Goal: Communication & Community: Answer question/provide support

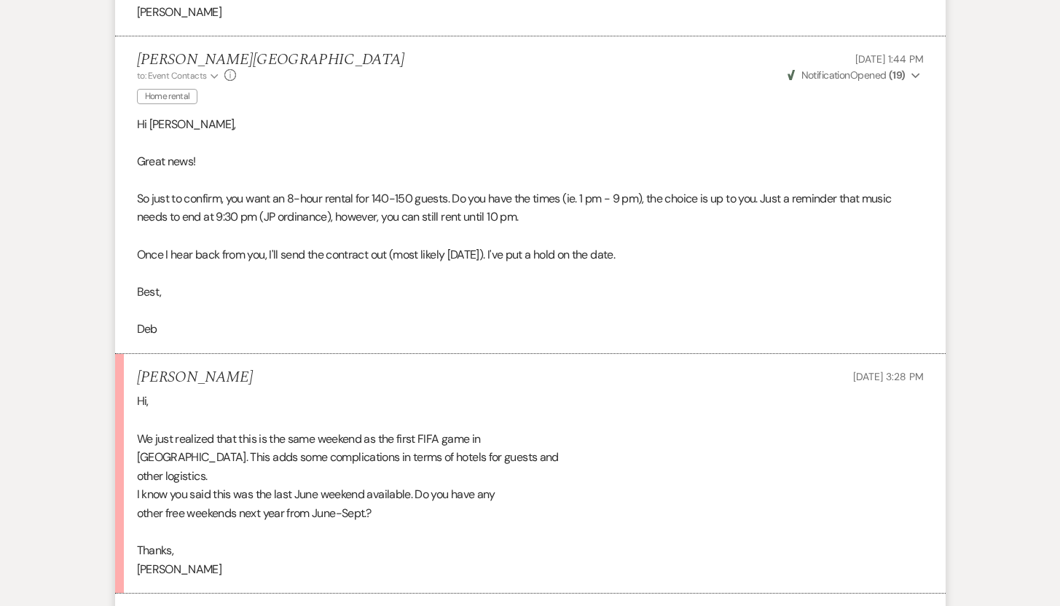
scroll to position [2778, 0]
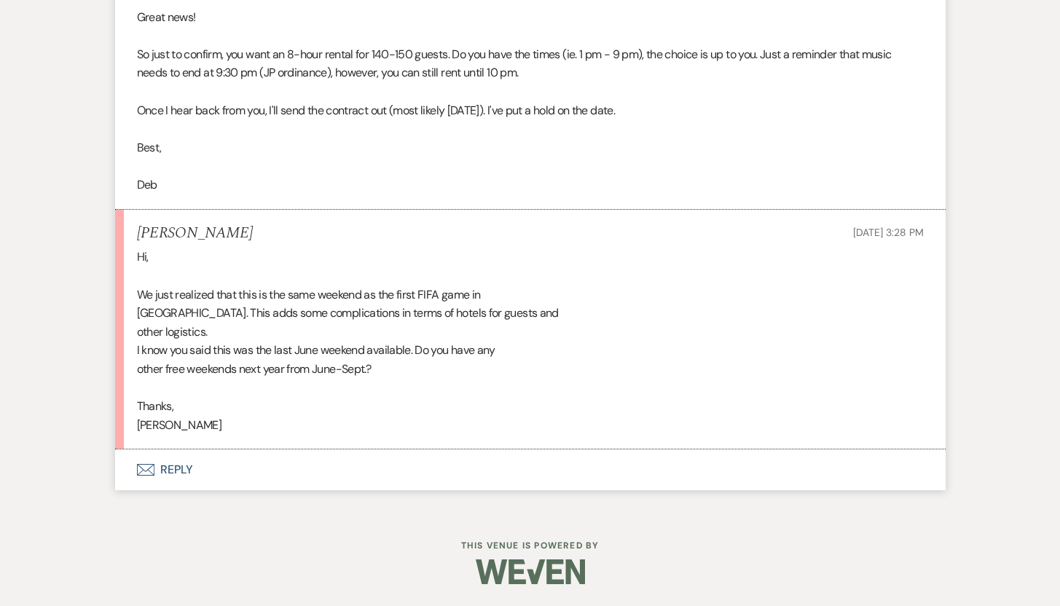
click at [162, 472] on button "Envelope Reply" at bounding box center [530, 469] width 830 height 41
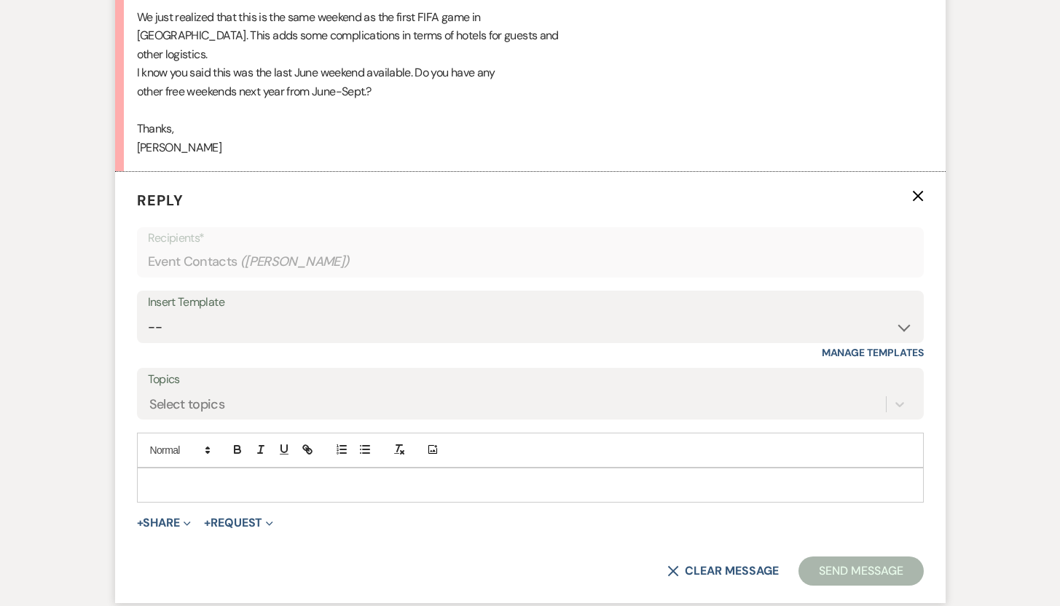
scroll to position [3085, 0]
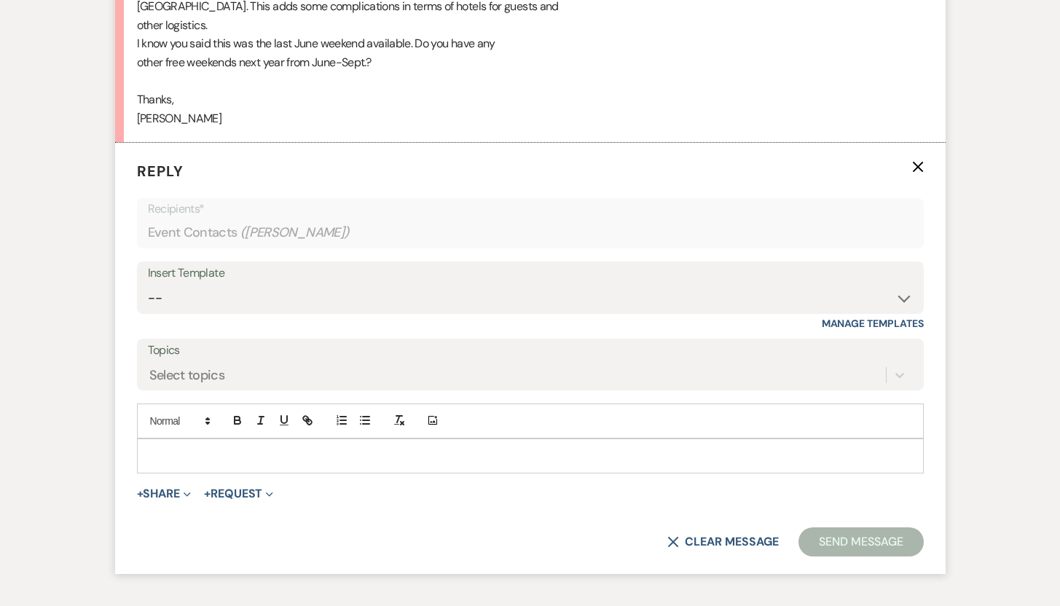
click at [641, 449] on p at bounding box center [530, 456] width 763 height 16
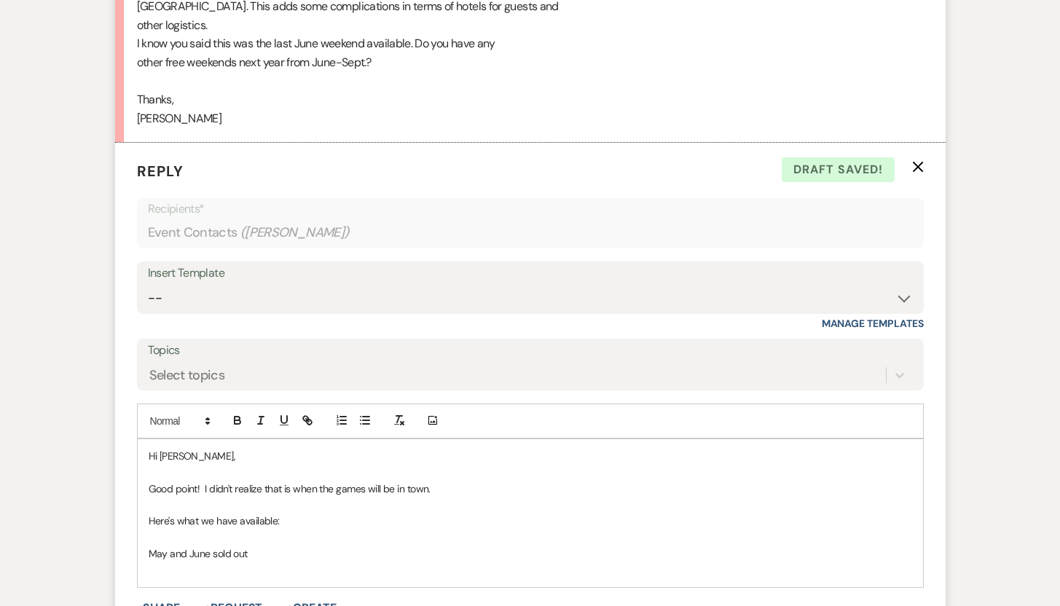
click at [260, 549] on p "May and June sold out" at bounding box center [530, 553] width 763 height 16
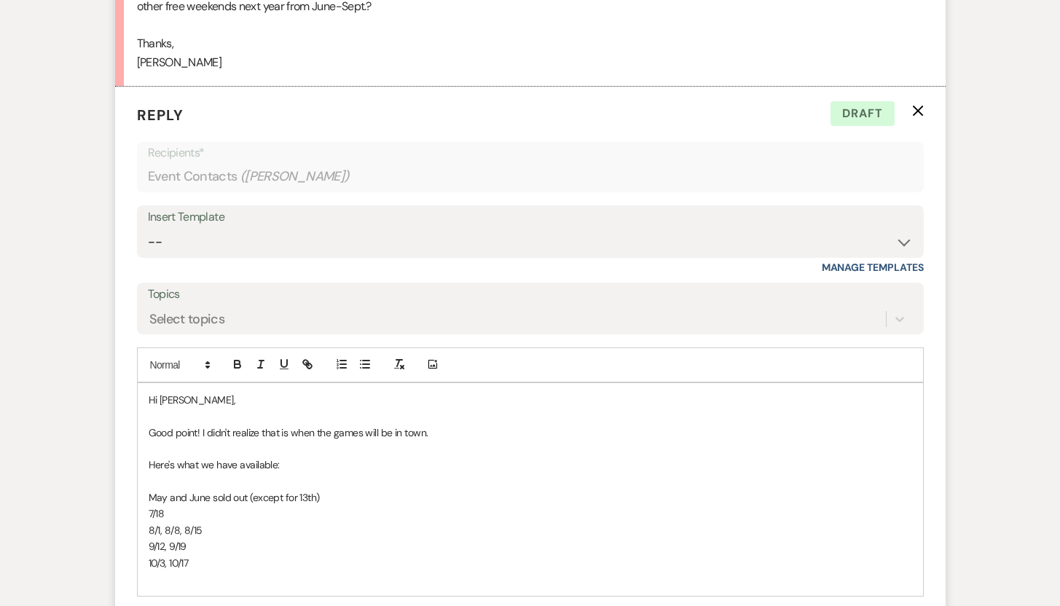
scroll to position [3365, 0]
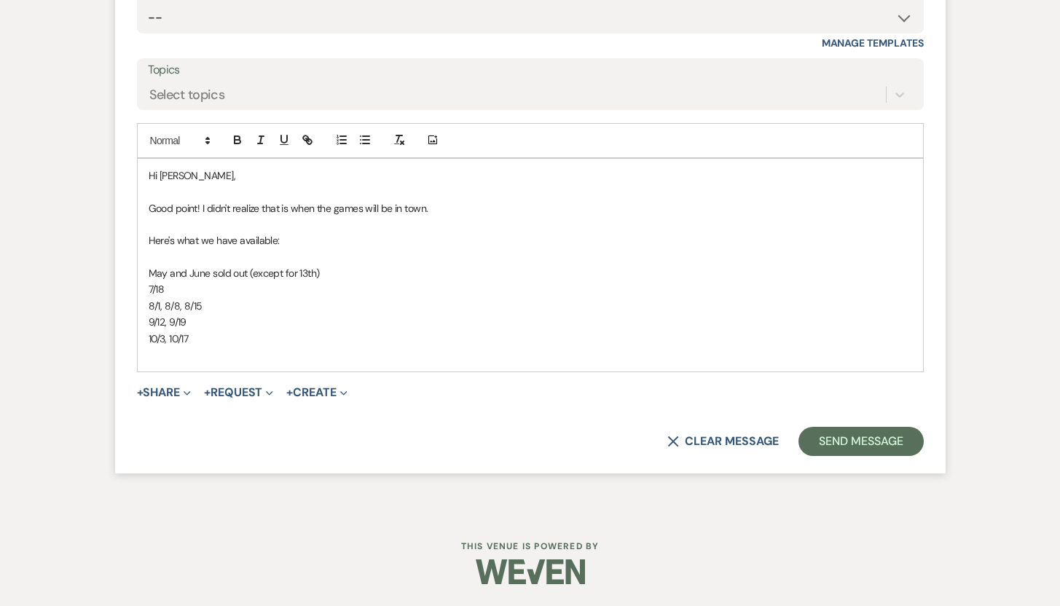
click at [205, 334] on p "10/3, 10/17" at bounding box center [530, 339] width 763 height 16
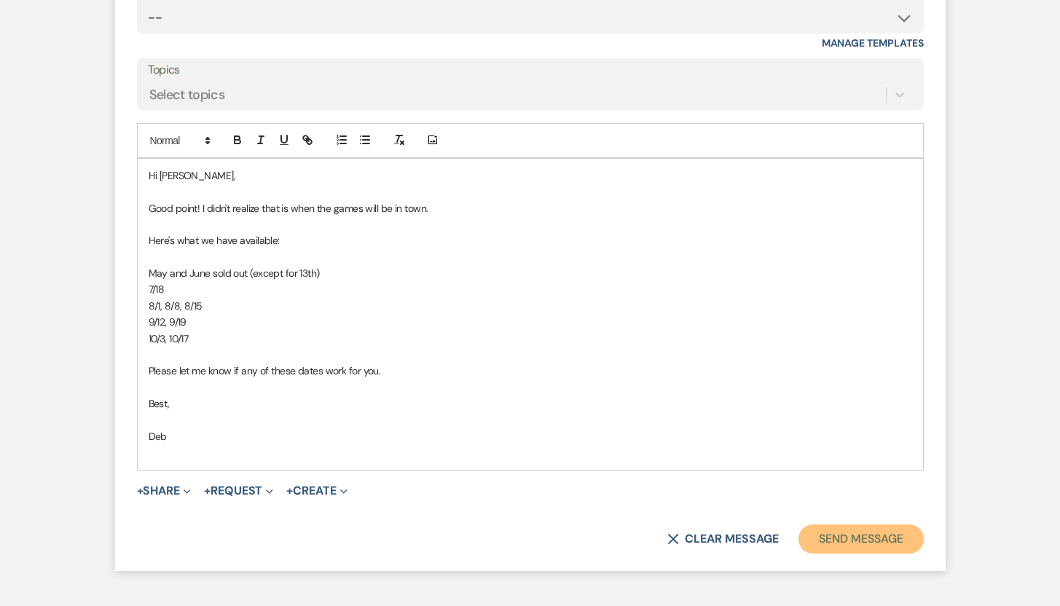
click at [828, 543] on button "Send Message" at bounding box center [860, 538] width 125 height 29
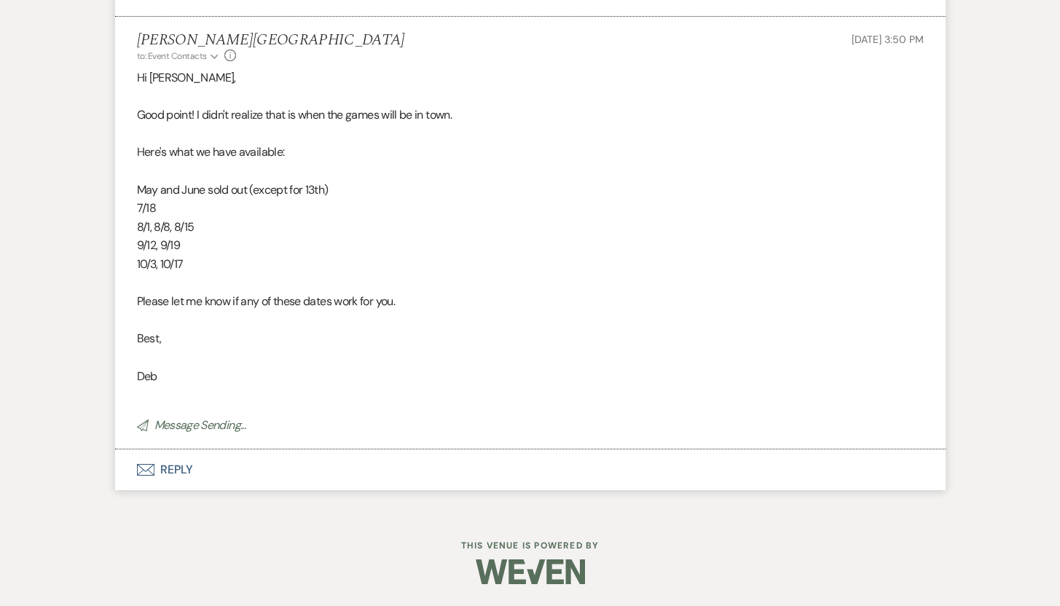
scroll to position [3180, 0]
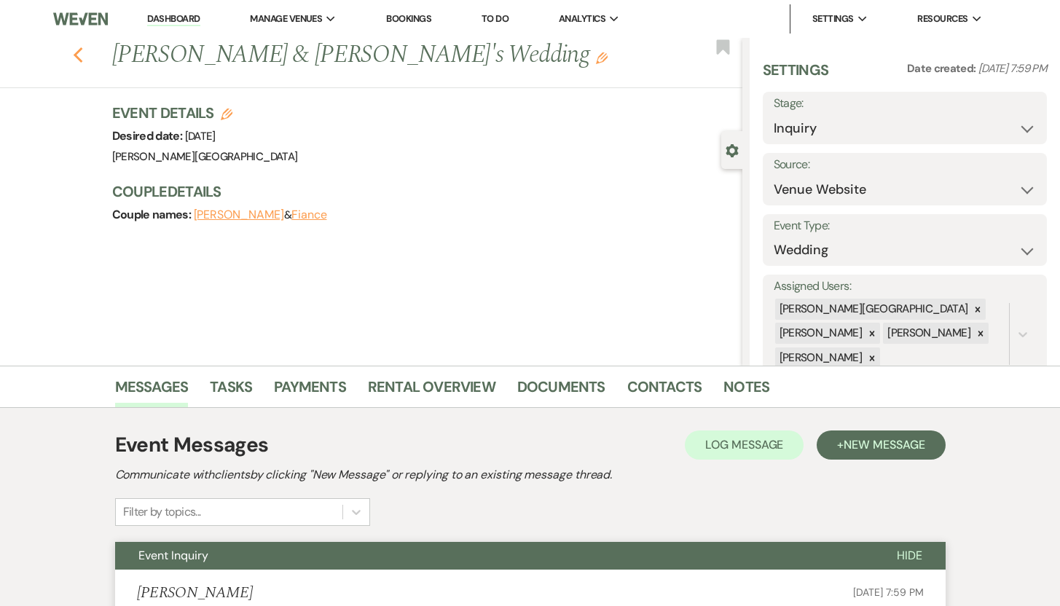
click at [84, 52] on icon "Previous" at bounding box center [78, 55] width 11 height 17
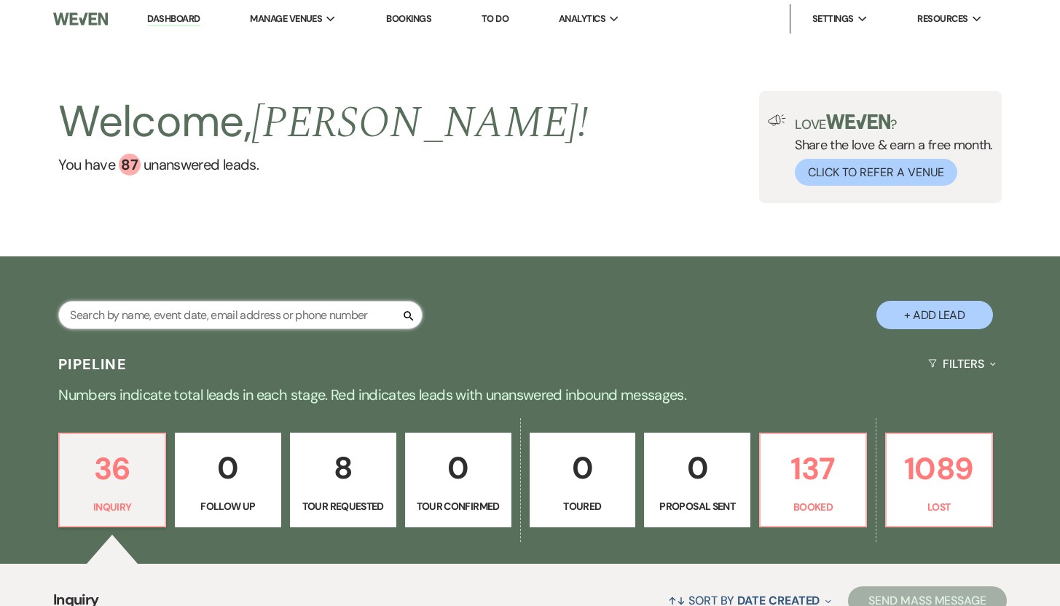
click at [112, 316] on input "text" at bounding box center [240, 315] width 364 height 28
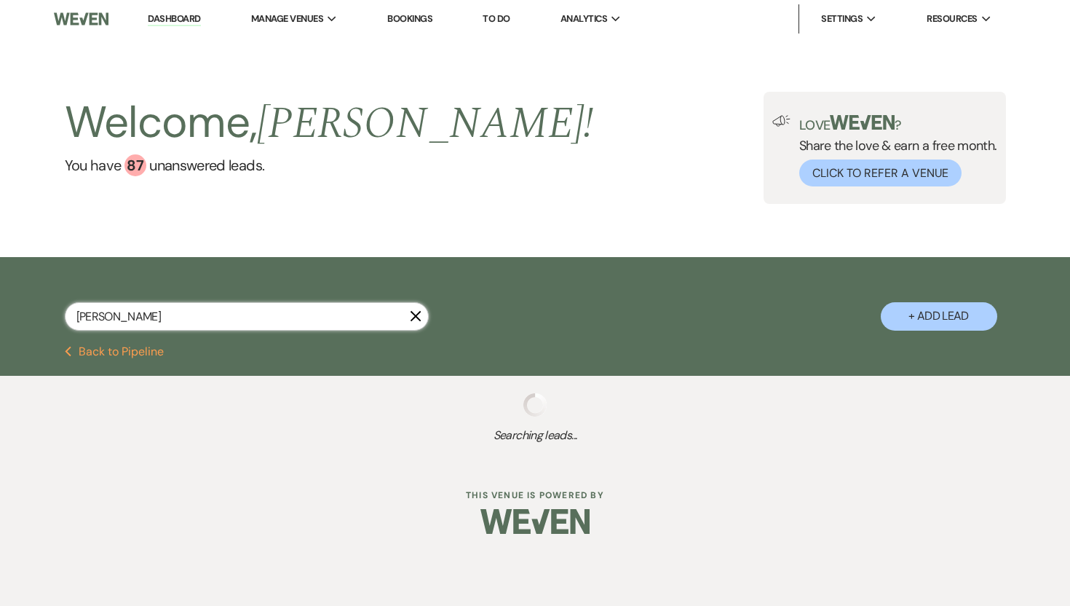
type input "Linds"
select select "8"
select select "5"
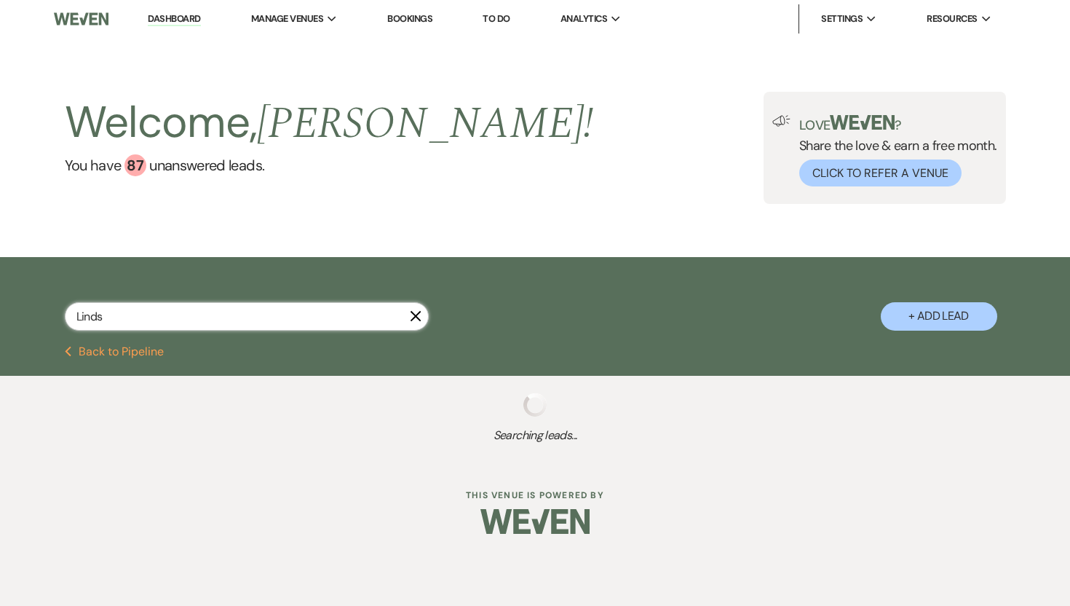
select select "8"
select select "5"
select select "8"
select select "6"
select select "8"
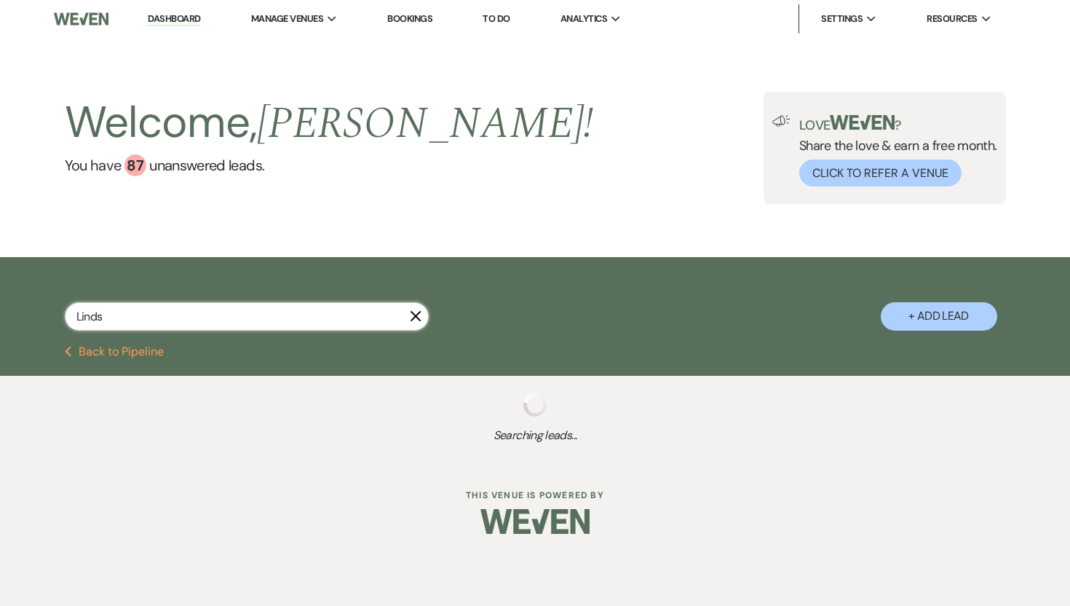
select select "10"
select select "8"
select select "6"
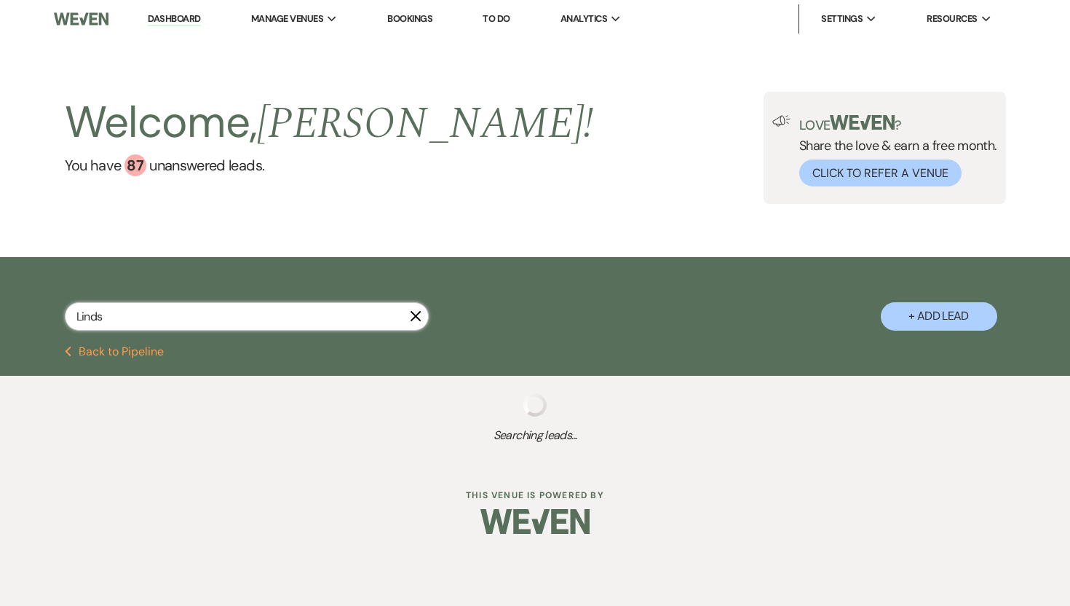
select select "8"
select select "5"
select select "8"
select select "10"
select select "8"
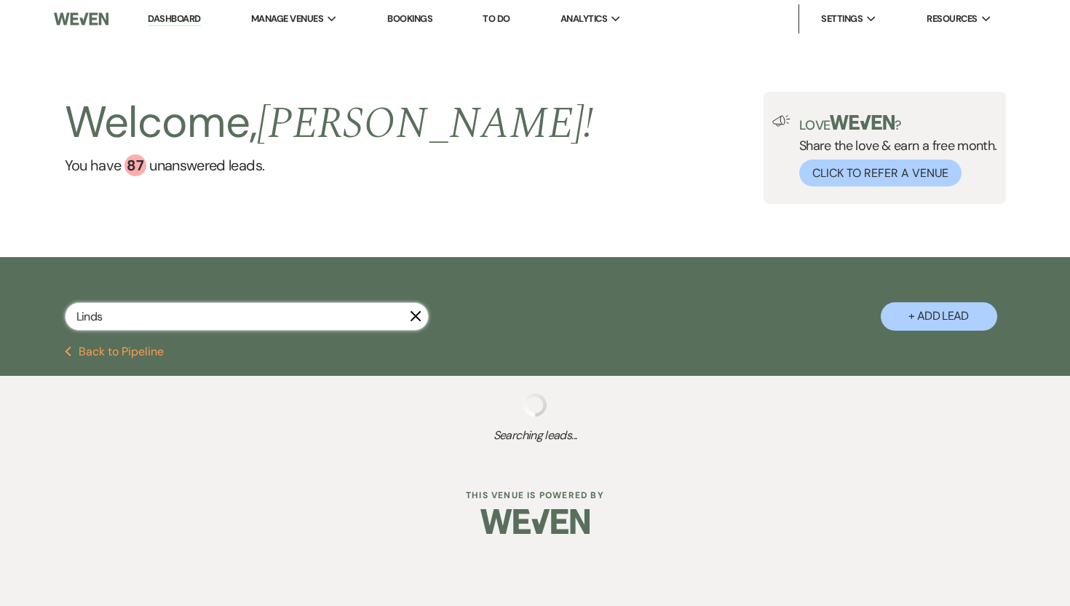
select select "5"
select select "8"
select select "5"
select select "8"
select select "5"
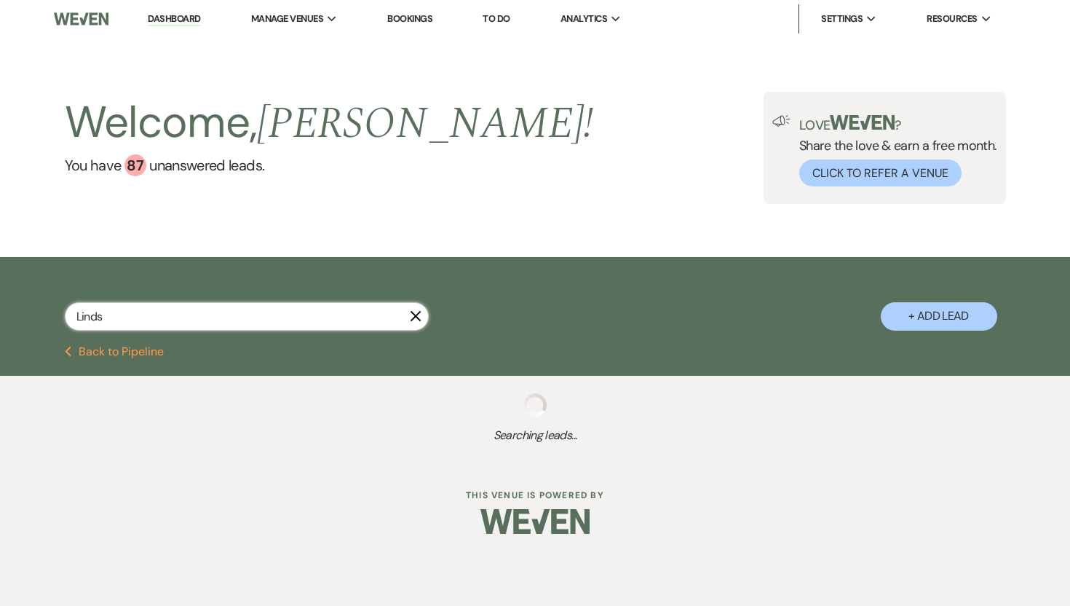
select select "8"
select select "5"
select select "8"
select select "5"
select select "8"
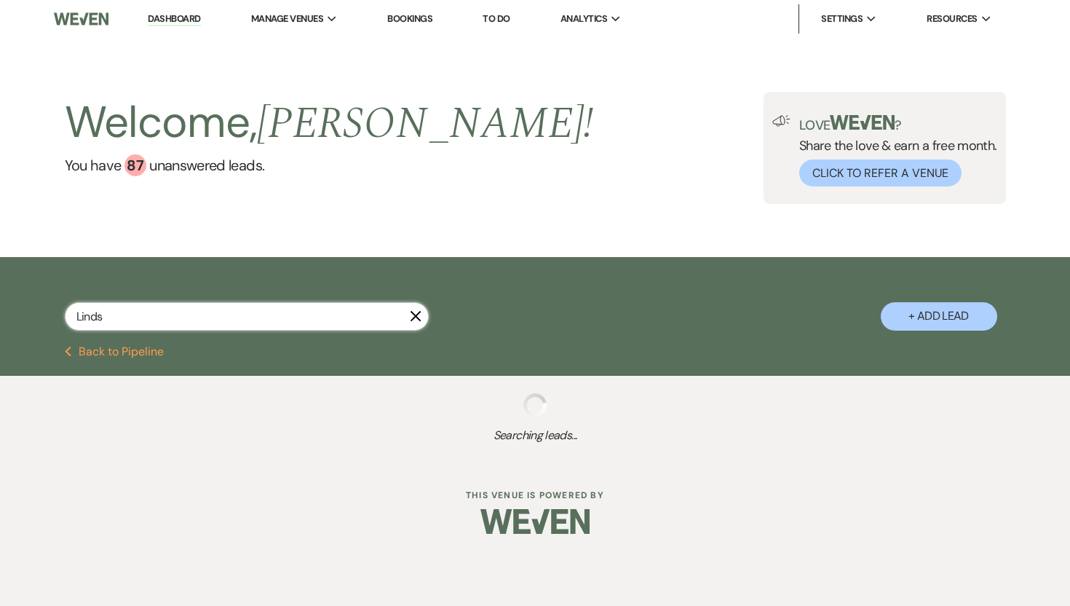
select select "5"
select select "8"
select select "5"
select select "8"
select select "5"
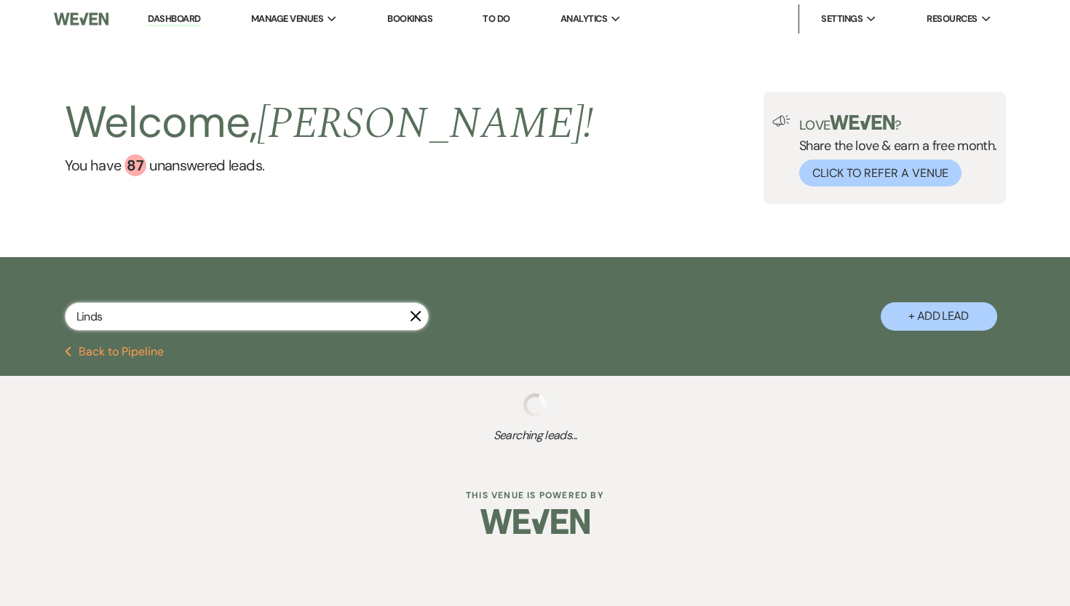
select select "8"
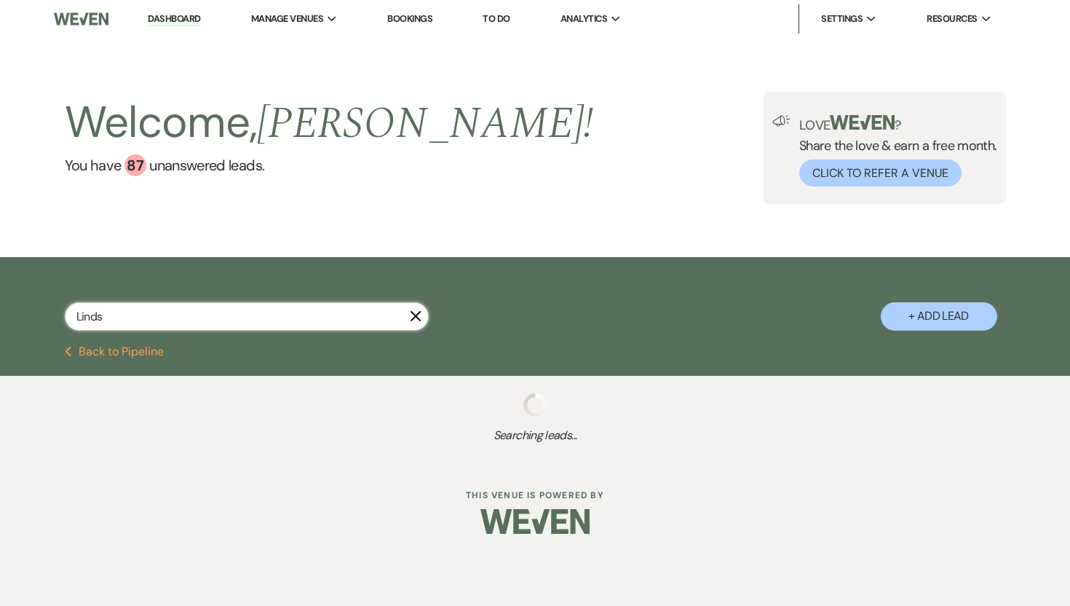
select select "8"
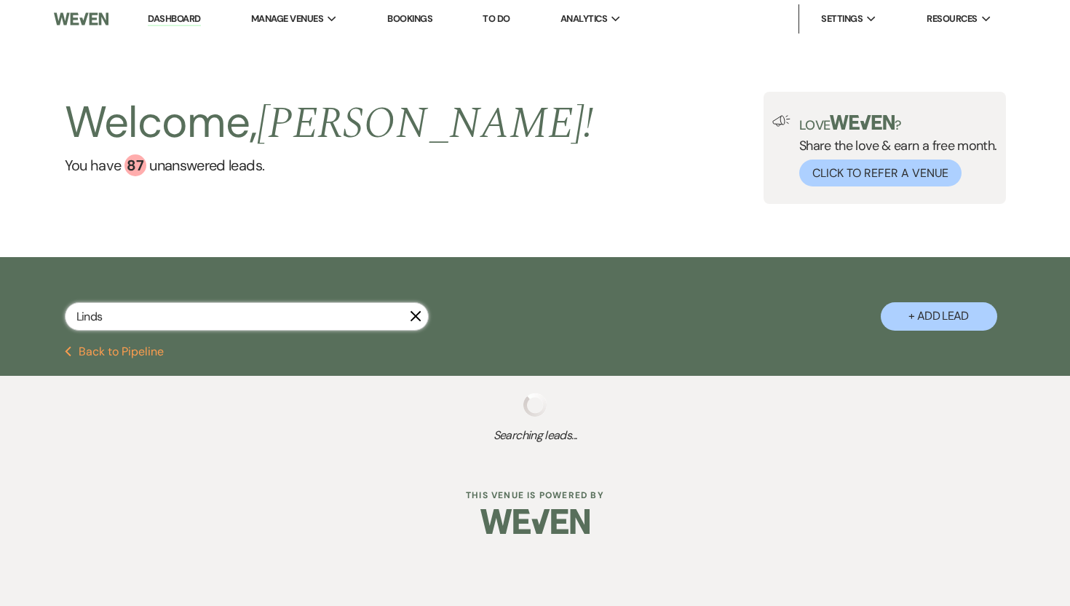
select select "8"
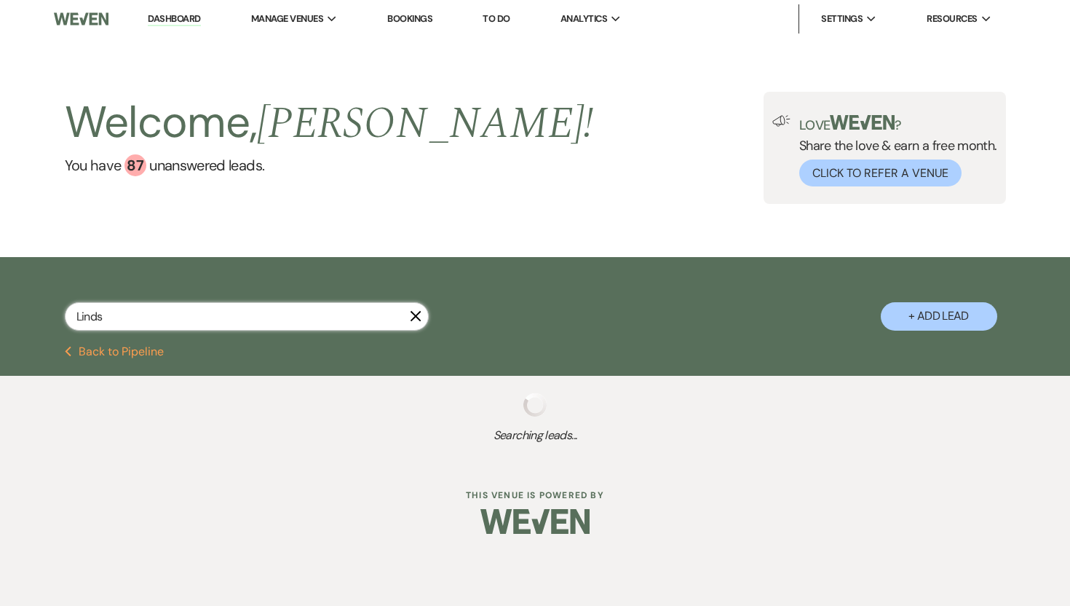
select select "8"
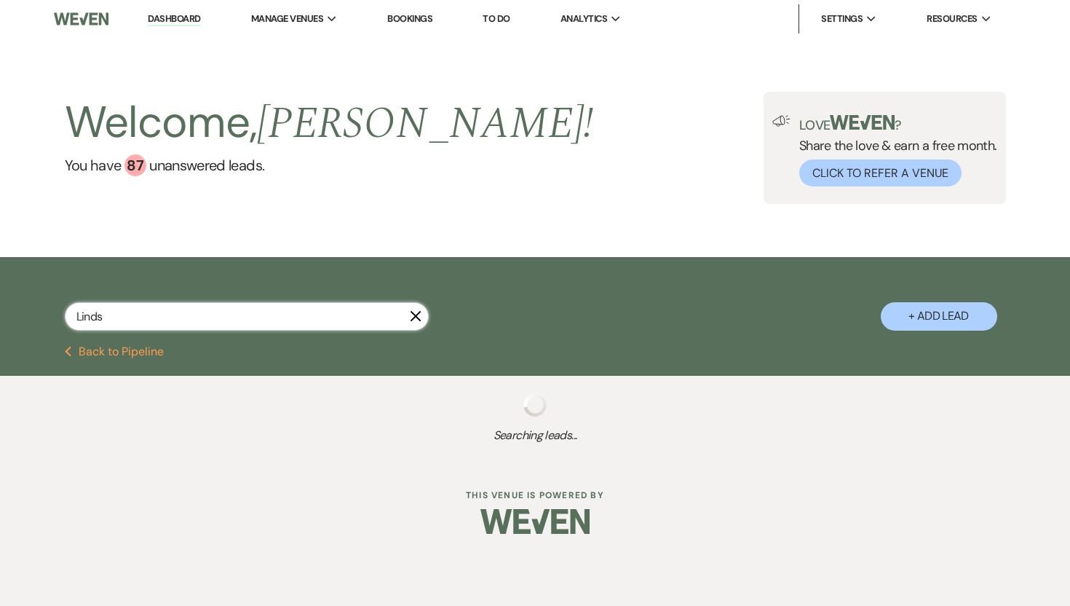
select select "8"
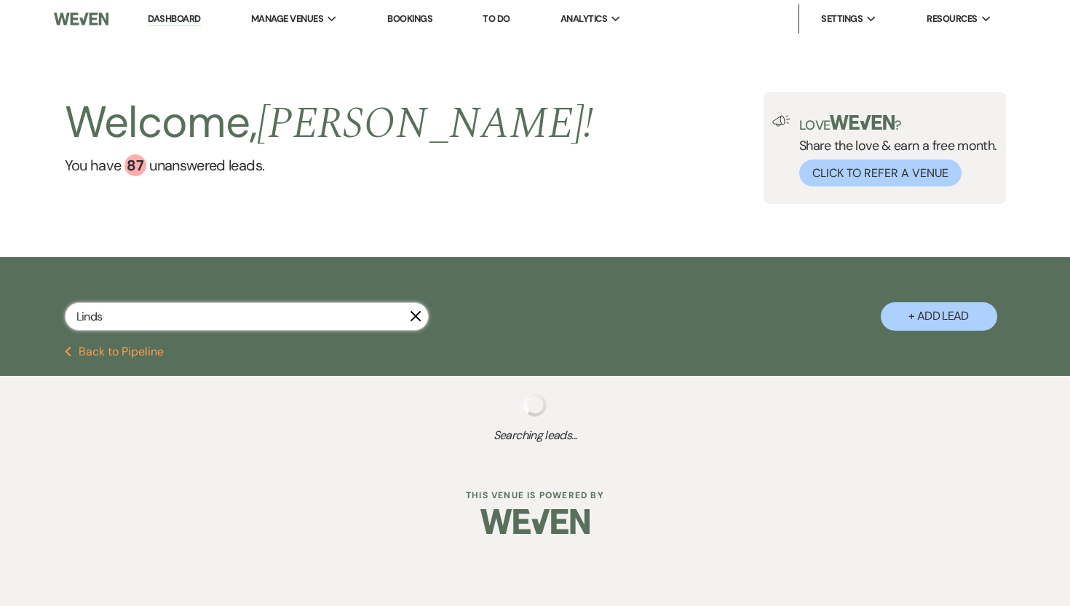
select select "7"
select select "8"
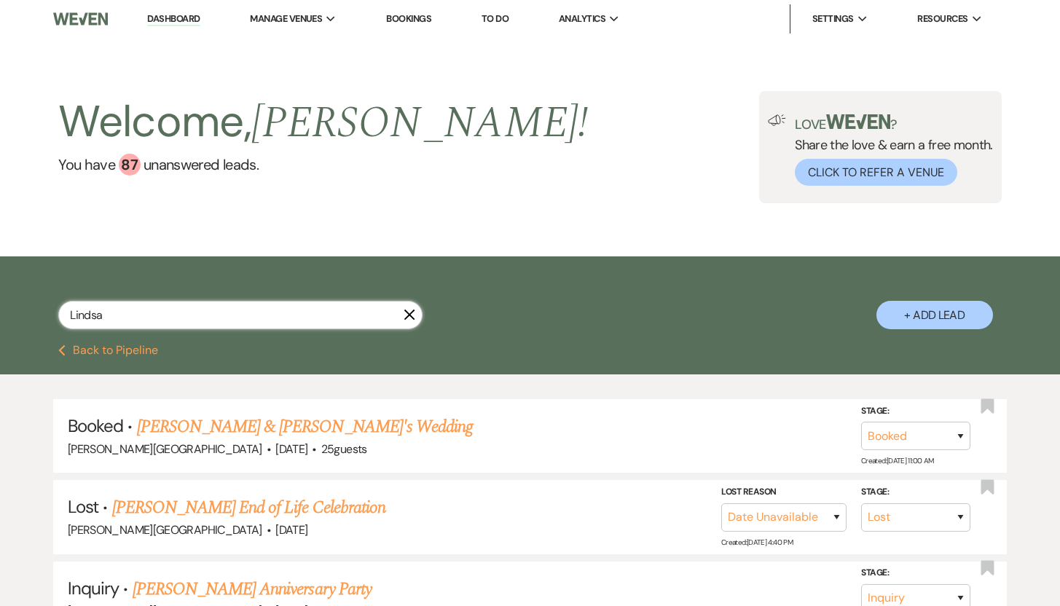
type input "Lindsay"
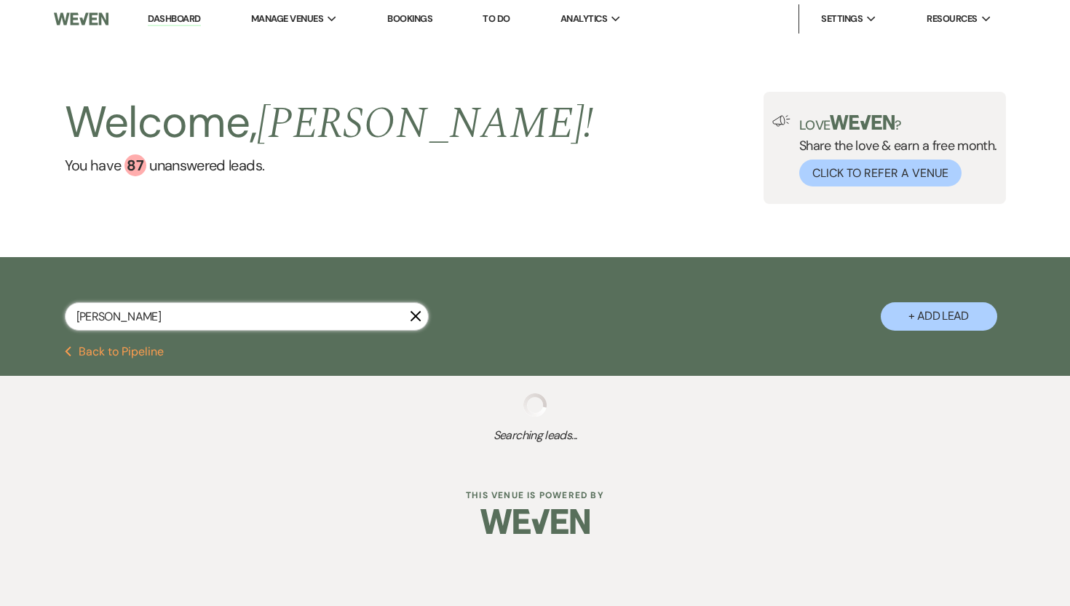
select select "8"
select select "5"
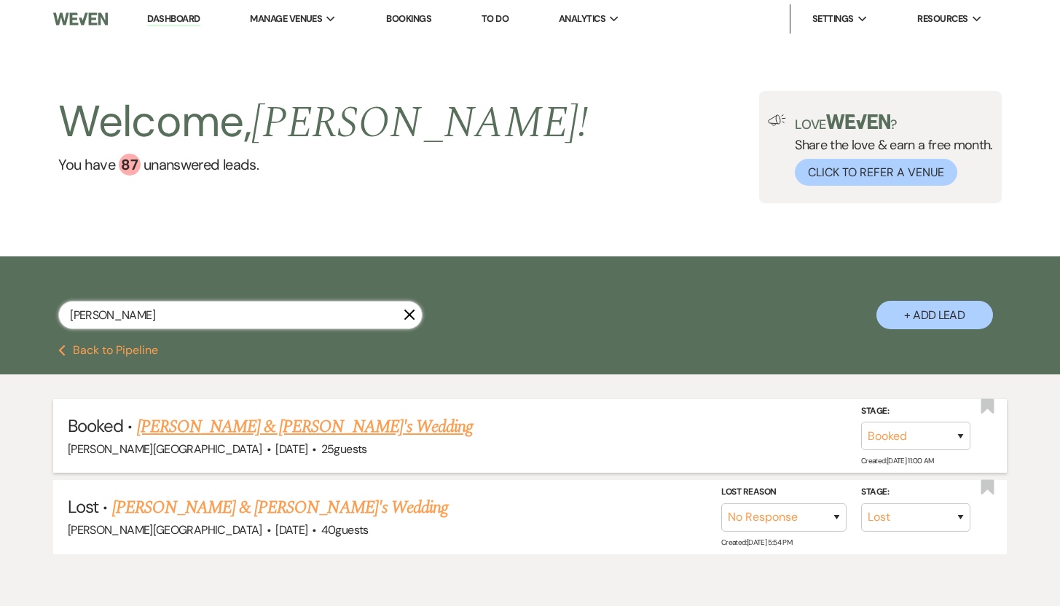
type input "Lindsay"
click at [158, 423] on link "Lindsay Day & Fiance's Wedding" at bounding box center [305, 427] width 336 height 26
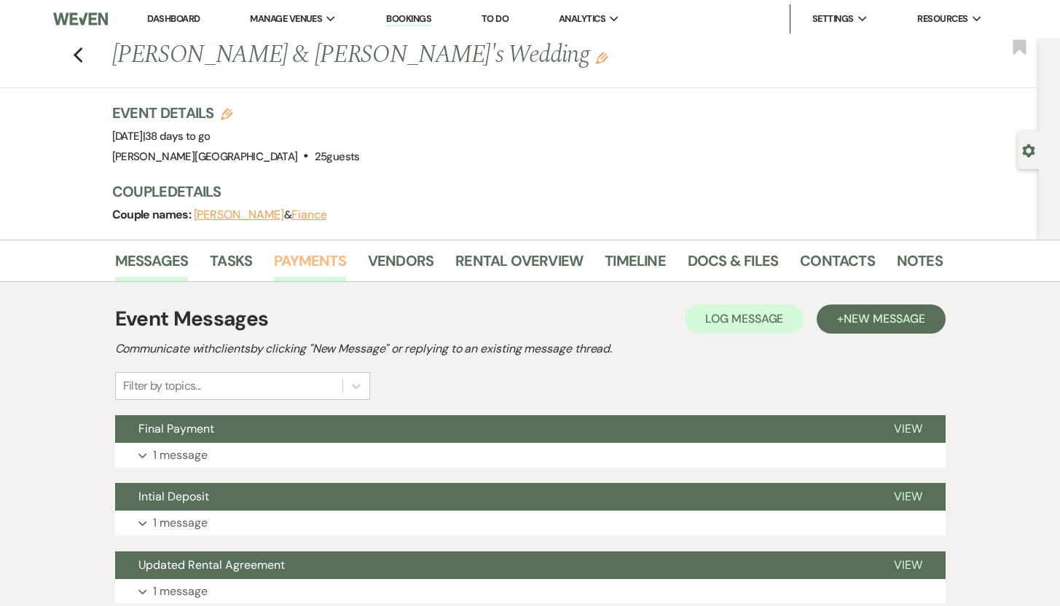
click at [323, 259] on link "Payments" at bounding box center [310, 265] width 72 height 32
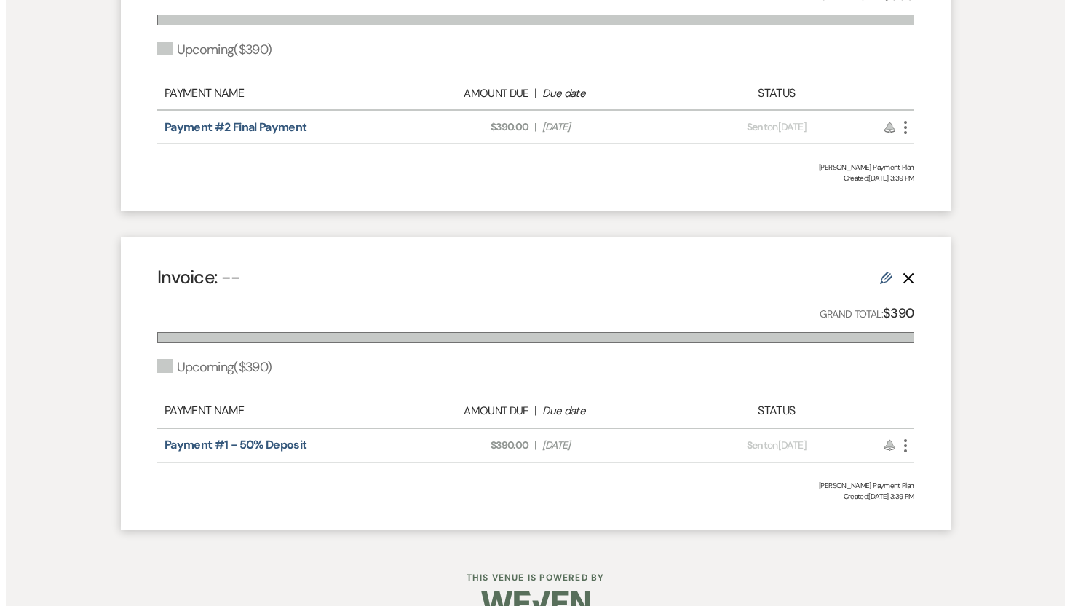
scroll to position [508, 0]
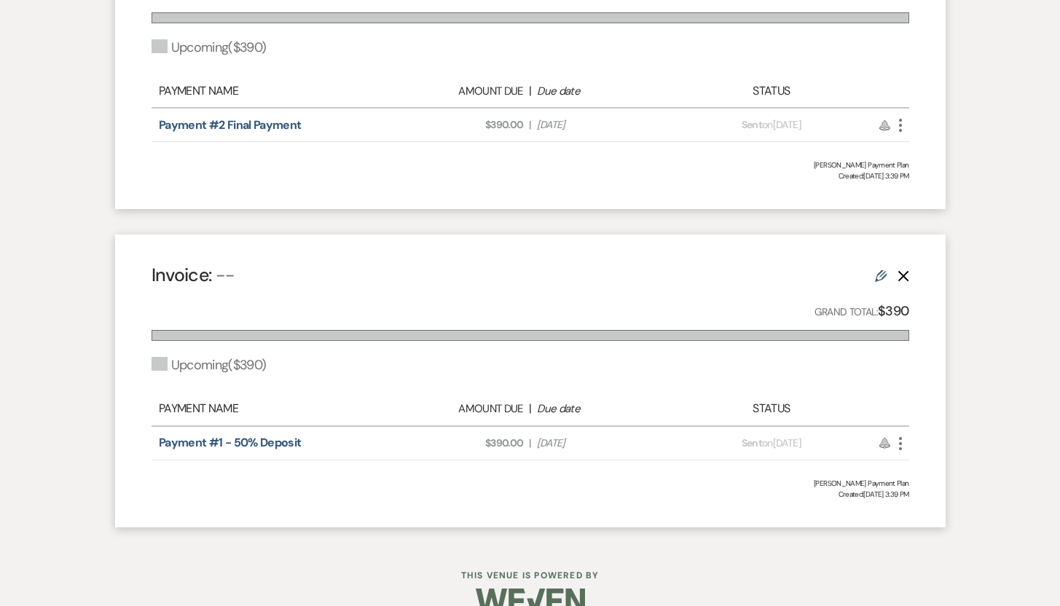
click at [899, 446] on icon "More" at bounding box center [899, 443] width 17 height 17
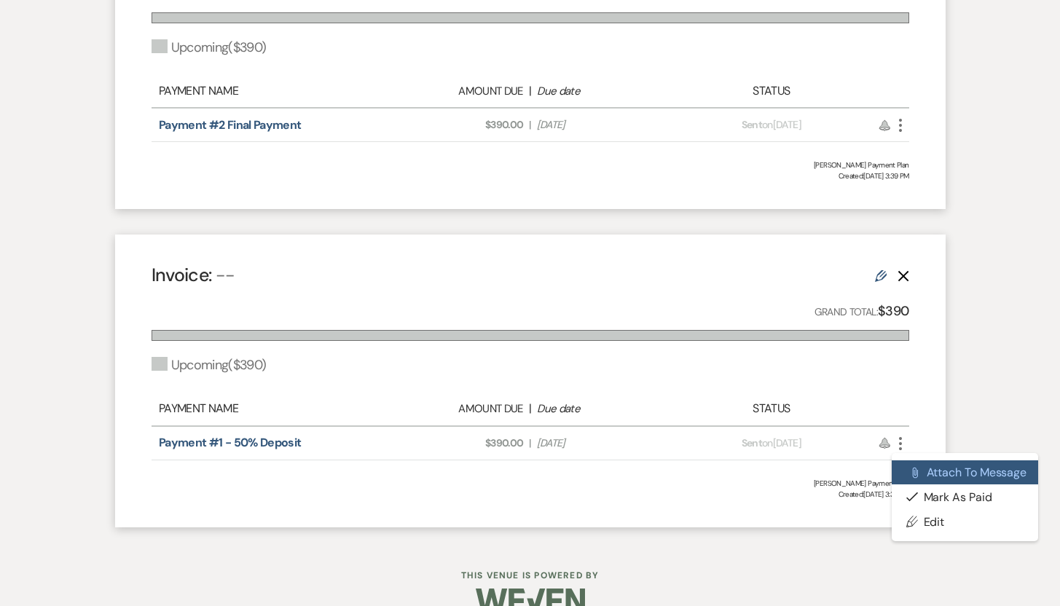
click at [922, 472] on button "Attach File Attach to Message" at bounding box center [964, 472] width 147 height 25
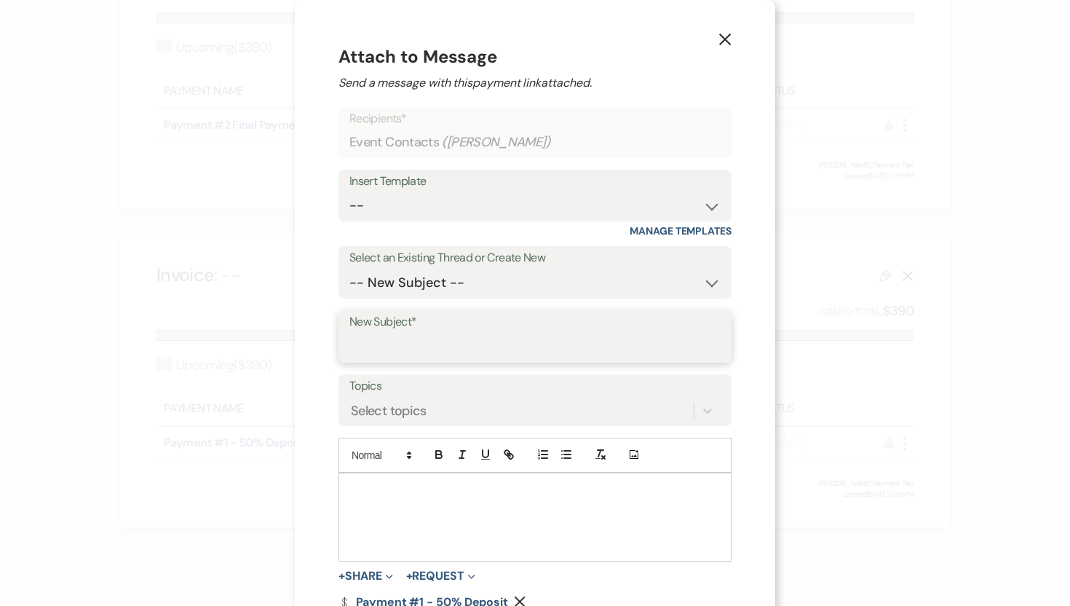
click at [375, 347] on input "New Subject*" at bounding box center [535, 347] width 371 height 28
type input "Intial Deposit"
click at [361, 497] on div at bounding box center [535, 516] width 392 height 87
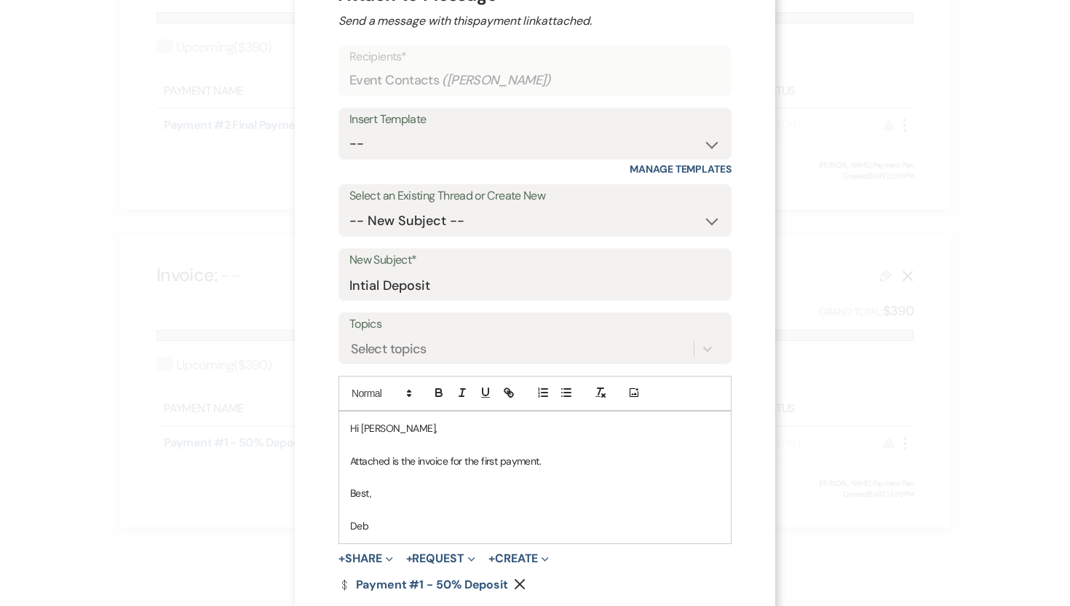
scroll to position [143, 0]
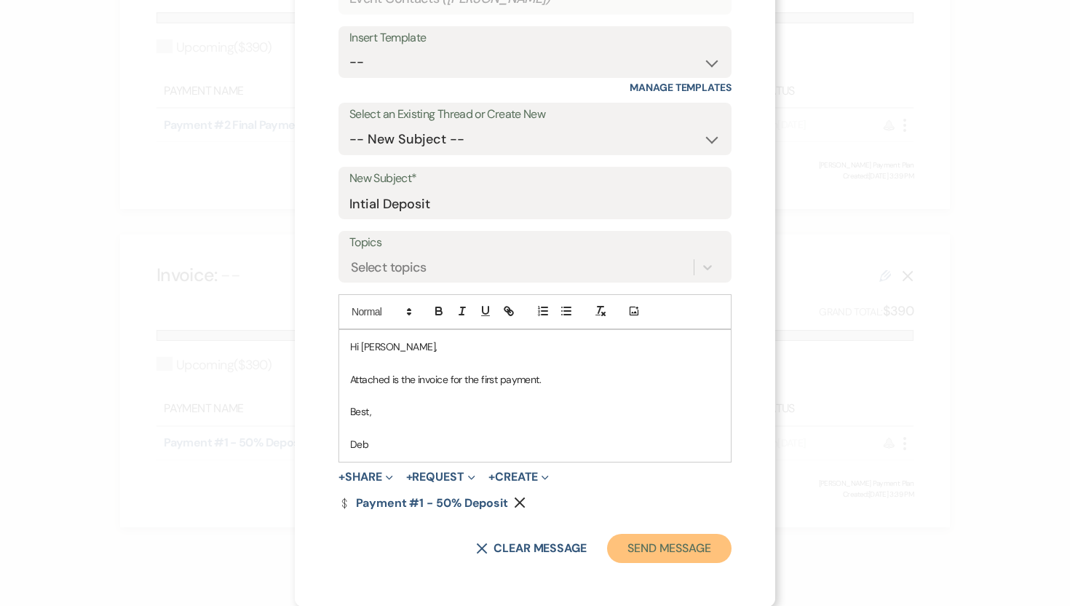
click at [678, 545] on button "Send Message" at bounding box center [669, 548] width 125 height 29
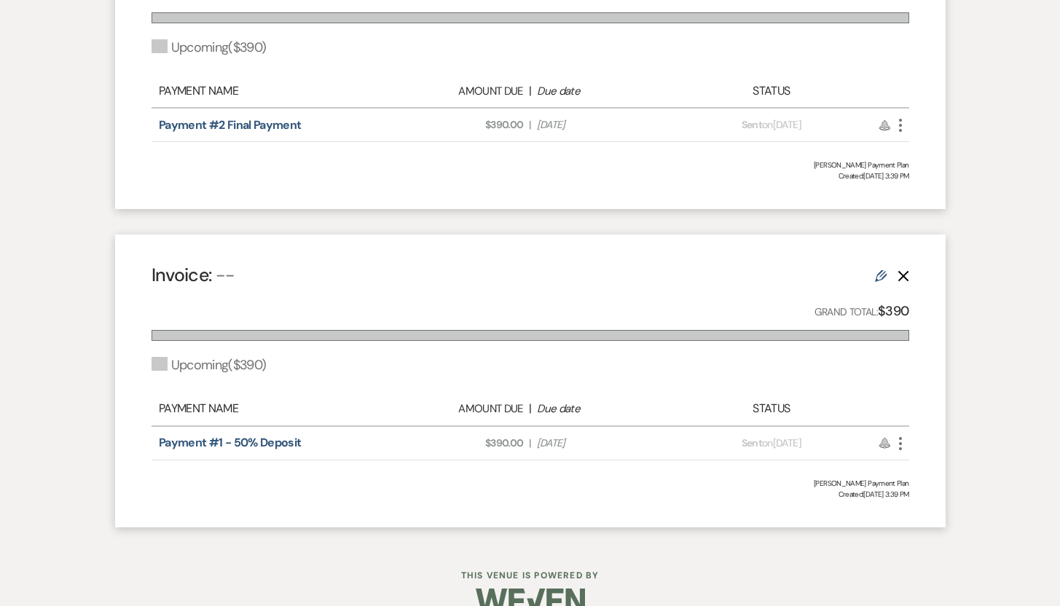
click at [899, 130] on use "button" at bounding box center [900, 125] width 3 height 13
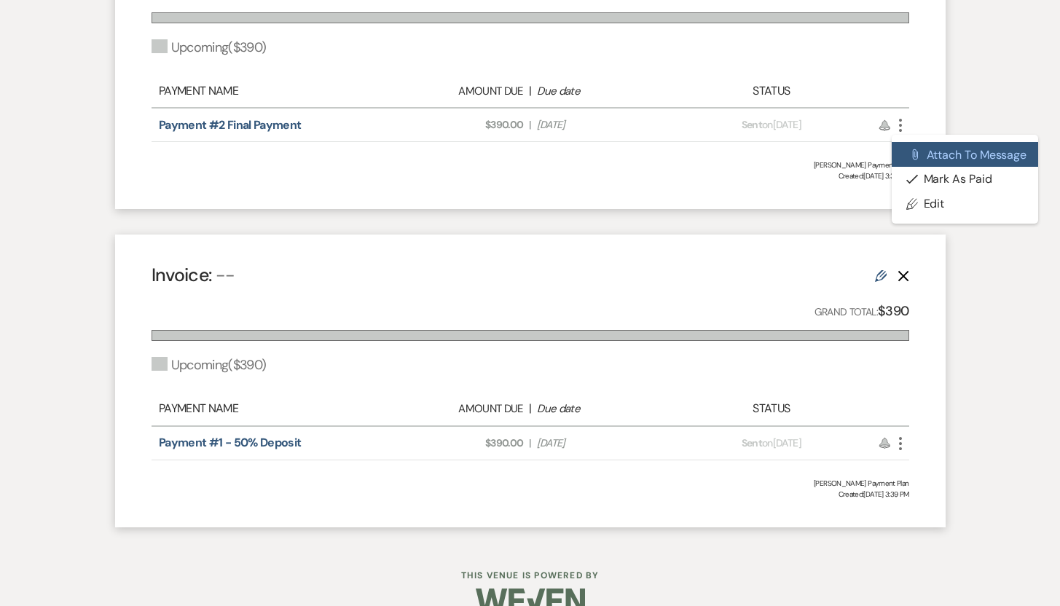
click at [924, 152] on button "Attach File Attach to Message" at bounding box center [964, 154] width 147 height 25
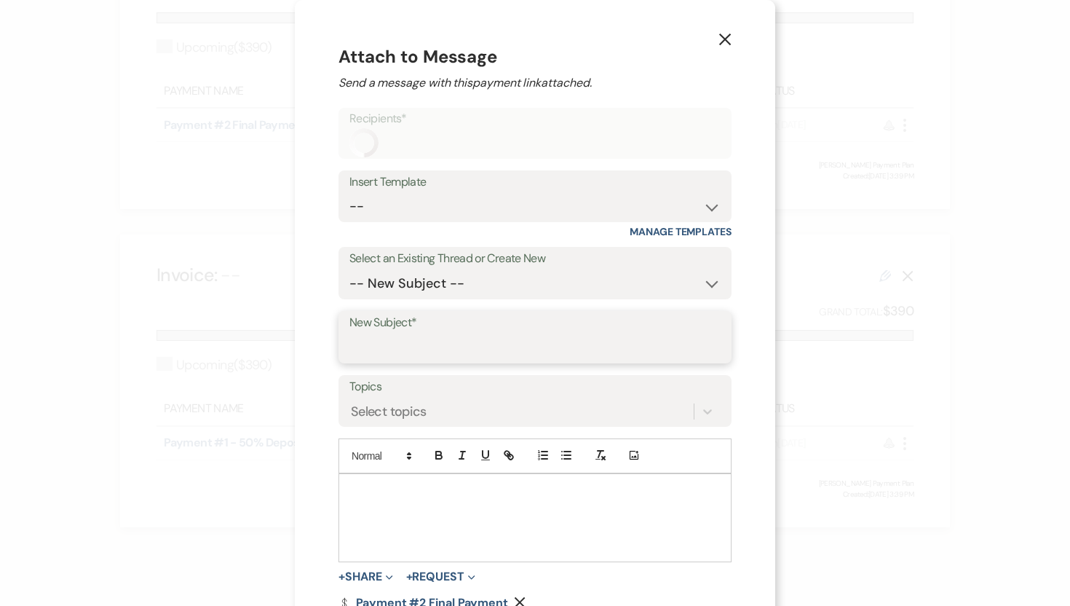
click at [443, 346] on input "New Subject*" at bounding box center [535, 348] width 371 height 28
type input "Final Payment"
click at [391, 486] on p at bounding box center [535, 490] width 370 height 16
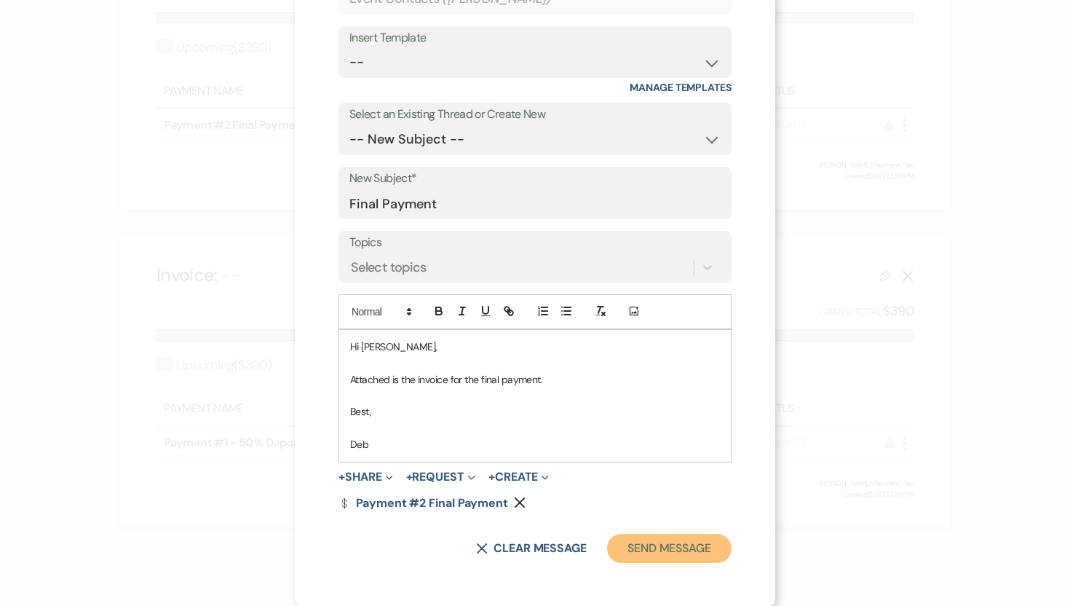
click at [669, 555] on button "Send Message" at bounding box center [669, 548] width 125 height 29
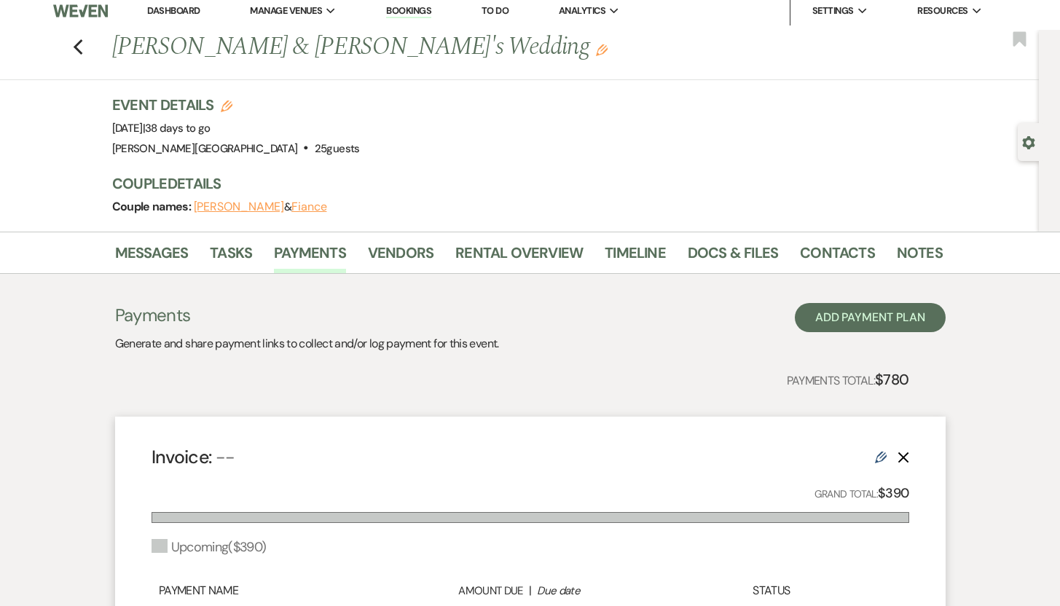
scroll to position [0, 0]
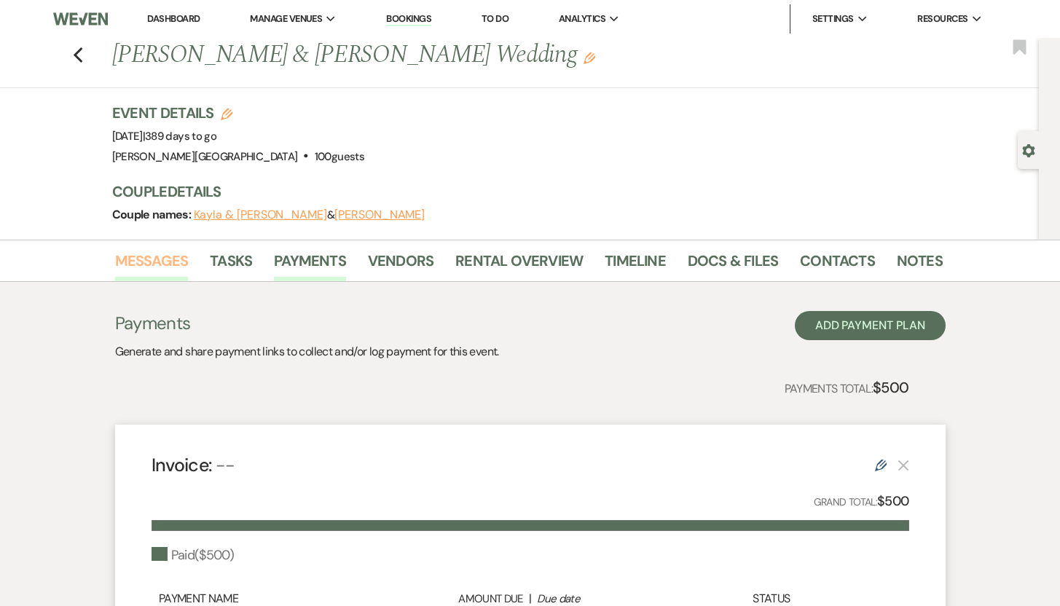
click at [161, 258] on link "Messages" at bounding box center [152, 265] width 74 height 32
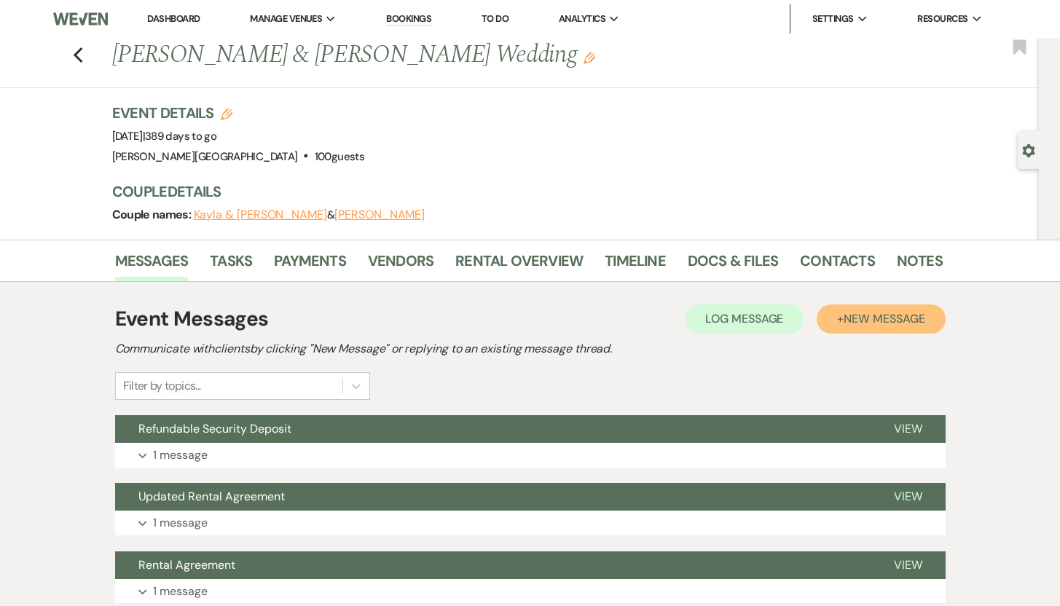
click at [861, 318] on span "New Message" at bounding box center [883, 318] width 81 height 15
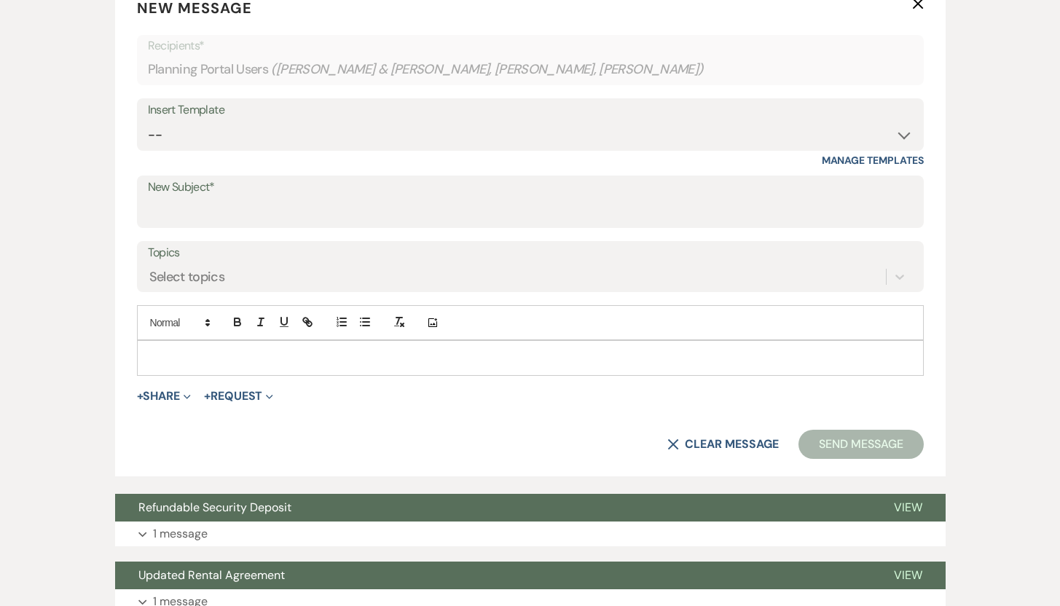
scroll to position [474, 0]
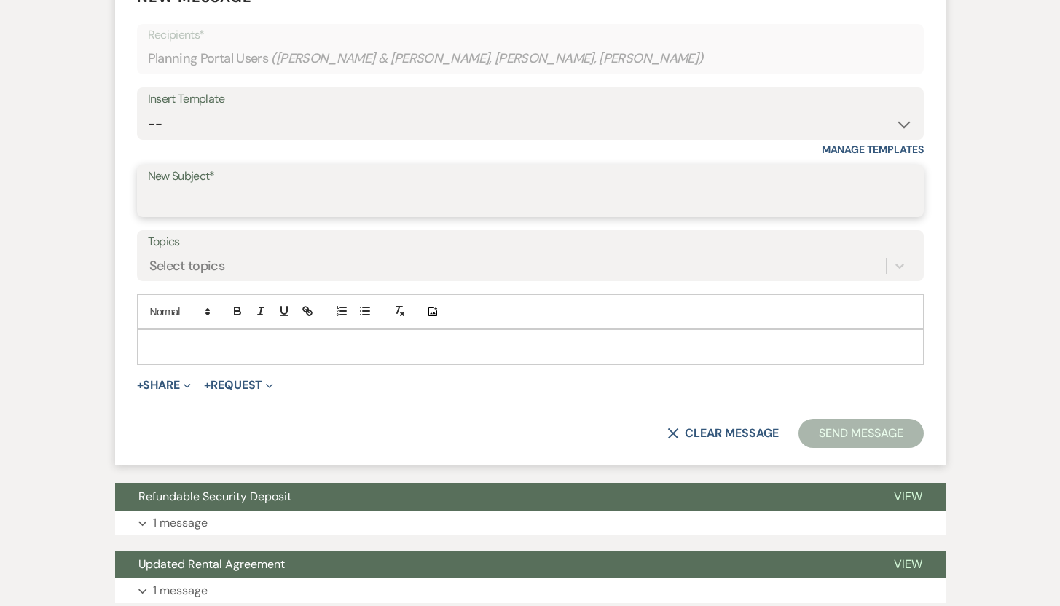
click at [244, 191] on input "New Subject*" at bounding box center [530, 201] width 765 height 28
type input "Payment Plan"
click at [167, 336] on div at bounding box center [530, 346] width 785 height 33
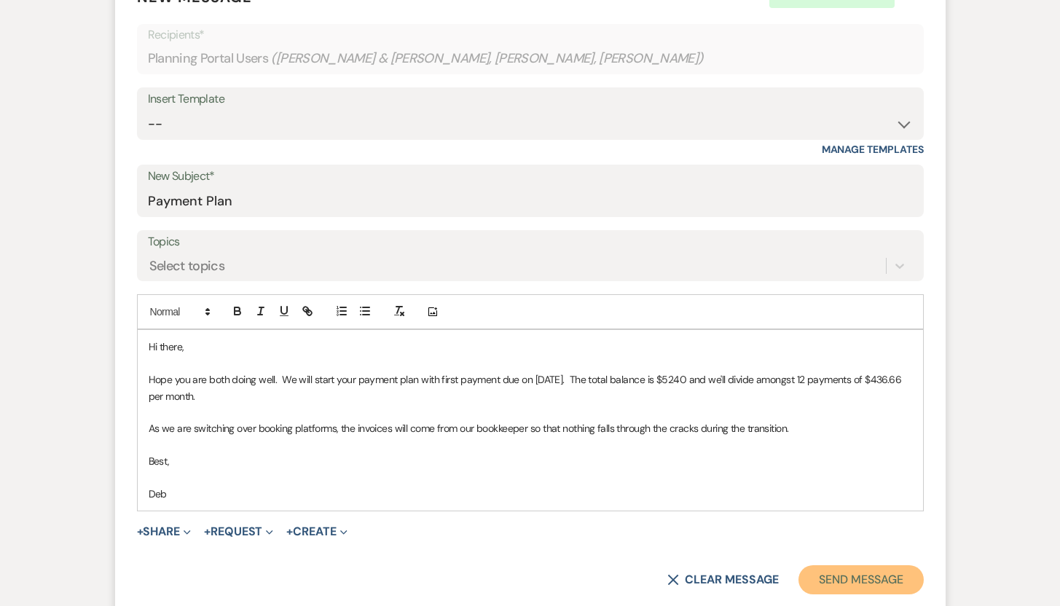
click at [836, 583] on button "Send Message" at bounding box center [860, 579] width 125 height 29
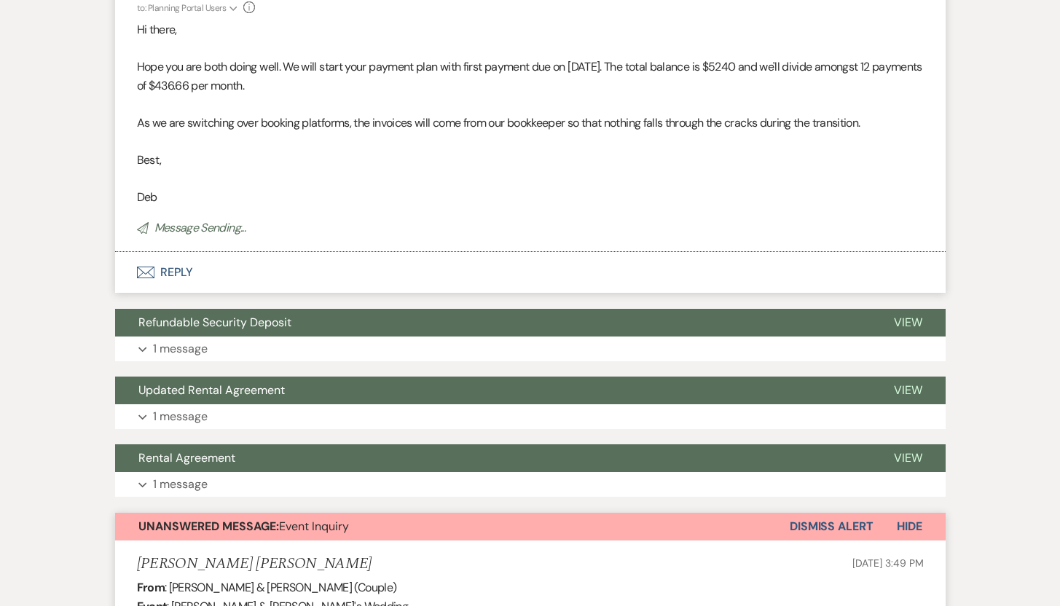
scroll to position [0, 0]
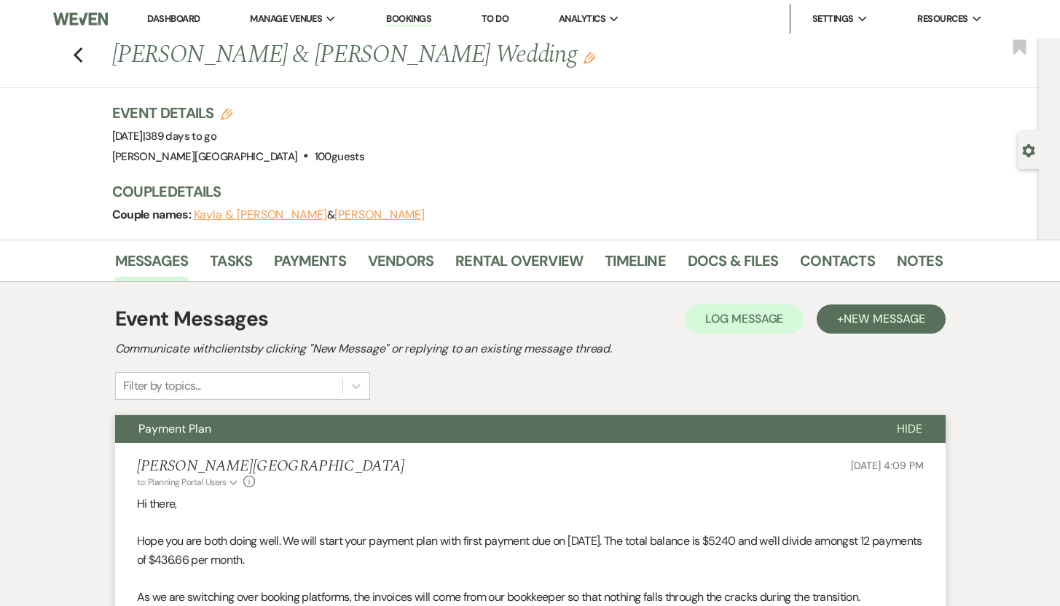
click at [238, 216] on button "Kayla & Daniel" at bounding box center [260, 215] width 133 height 12
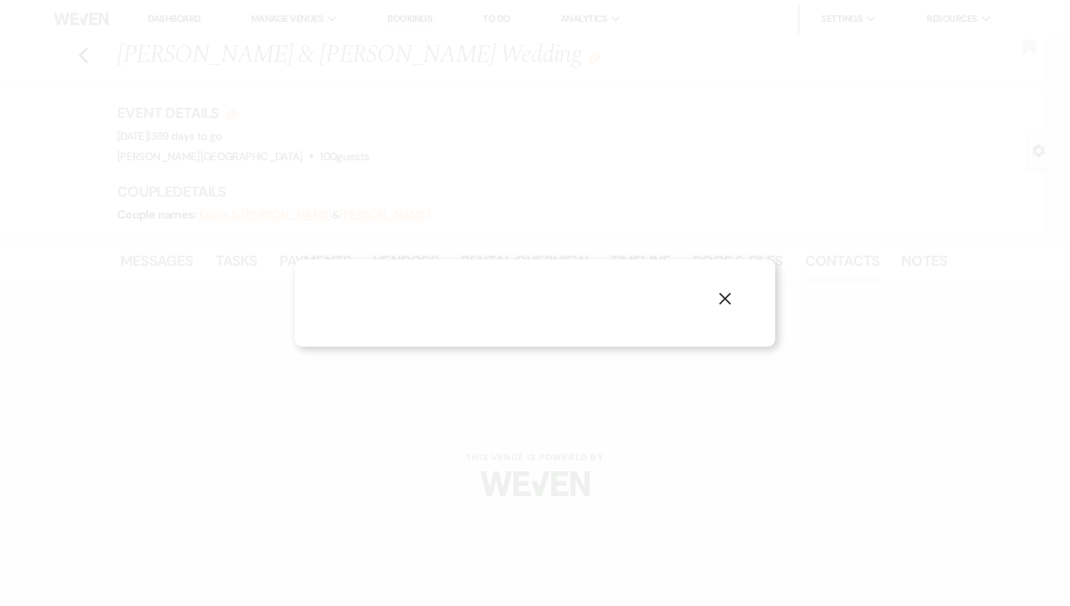
select select "1"
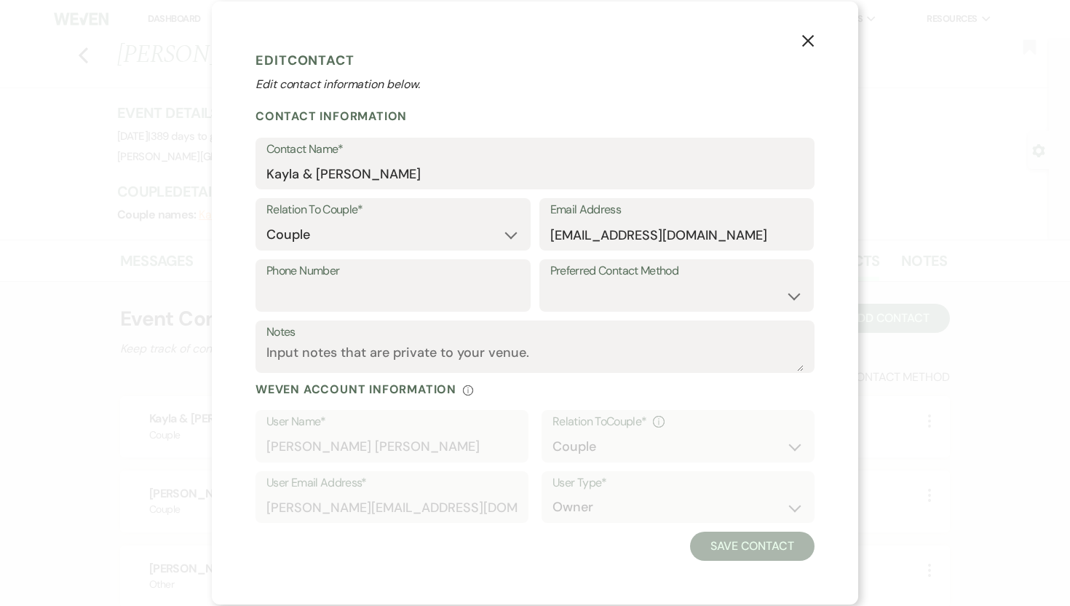
click at [810, 44] on icon "X" at bounding box center [808, 40] width 13 height 13
